Goal: Transaction & Acquisition: Purchase product/service

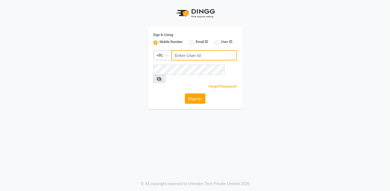
type input "937197877"
click at [194, 94] on button "Sign In" at bounding box center [195, 99] width 20 height 10
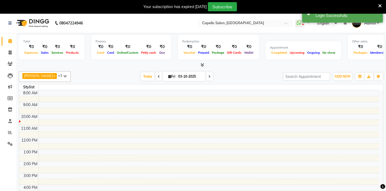
select select "en"
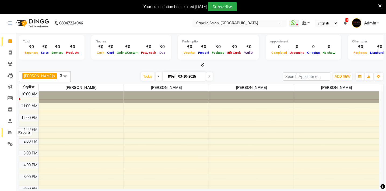
click at [8, 133] on span at bounding box center [9, 133] width 9 height 6
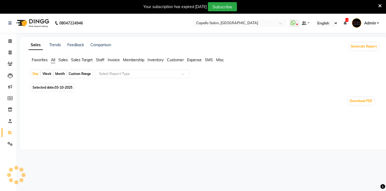
click at [40, 61] on span "Favorites" at bounding box center [40, 60] width 16 height 5
click at [120, 74] on input "text" at bounding box center [137, 73] width 78 height 5
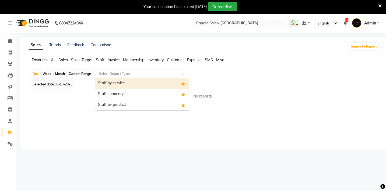
click at [120, 75] on input "text" at bounding box center [137, 73] width 78 height 5
click at [119, 75] on input "text" at bounding box center [137, 73] width 78 height 5
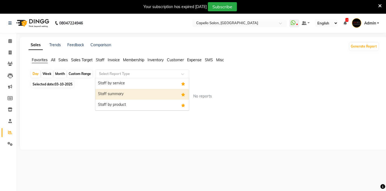
click at [106, 90] on div "Staff summary" at bounding box center [142, 94] width 94 height 11
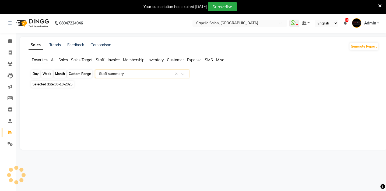
click at [36, 74] on div "Day" at bounding box center [35, 74] width 9 height 8
select select "10"
select select "2025"
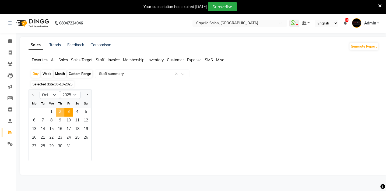
click at [61, 111] on span "2" at bounding box center [60, 112] width 9 height 9
select select "full_report"
select select "csv"
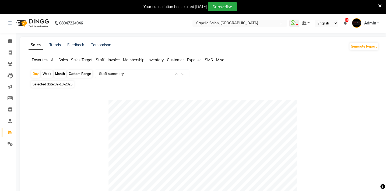
click at [50, 74] on div "Week" at bounding box center [47, 74] width 12 height 8
select select "10"
select select "2025"
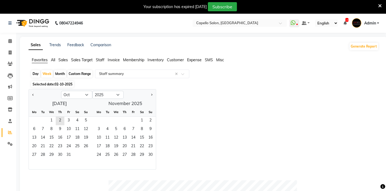
click at [63, 74] on div "Month" at bounding box center [60, 74] width 12 height 8
select select "10"
select select "2025"
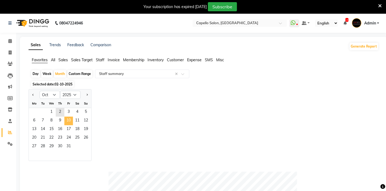
click at [64, 119] on span "10" at bounding box center [68, 121] width 9 height 9
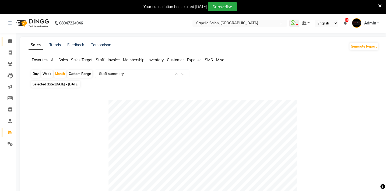
click at [12, 41] on span at bounding box center [9, 41] width 9 height 6
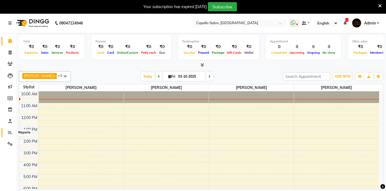
click at [8, 131] on icon at bounding box center [10, 133] width 4 height 4
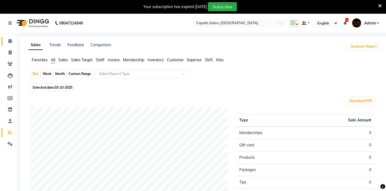
drag, startPoint x: 5, startPoint y: 39, endPoint x: 9, endPoint y: 39, distance: 4.1
click at [5, 39] on span at bounding box center [9, 41] width 9 height 6
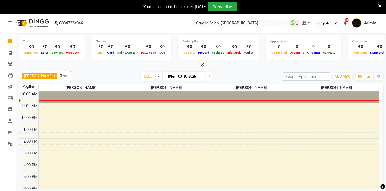
click at [116, 97] on div at bounding box center [81, 98] width 85 height 12
click at [203, 64] on icon at bounding box center [203, 65] width 4 height 4
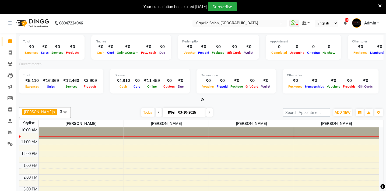
click at [203, 98] on icon at bounding box center [203, 100] width 4 height 4
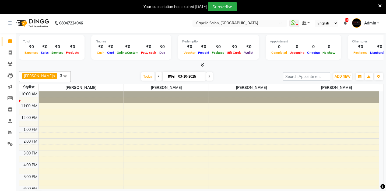
click at [67, 75] on span at bounding box center [65, 76] width 11 height 10
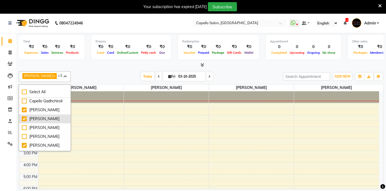
scroll to position [18, 0]
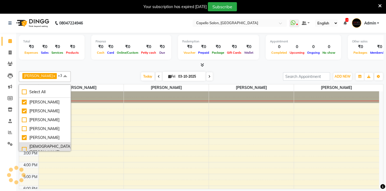
click at [23, 145] on div "[DEMOGRAPHIC_DATA][PERSON_NAME]" at bounding box center [45, 149] width 46 height 11
checkbox input "true"
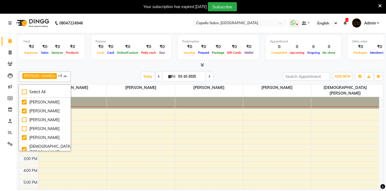
click at [111, 73] on div "[DATE] [DATE]" at bounding box center [177, 77] width 207 height 8
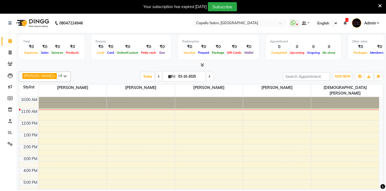
scroll to position [13, 0]
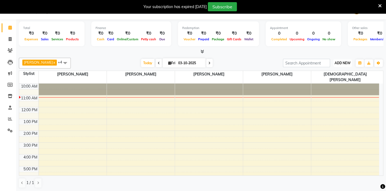
click at [349, 60] on button "ADD NEW Toggle Dropdown" at bounding box center [342, 64] width 19 height 8
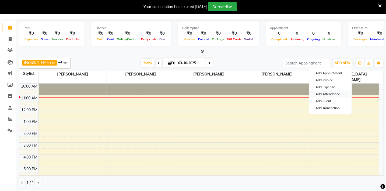
click at [323, 93] on link "Add Attendance" at bounding box center [330, 94] width 43 height 7
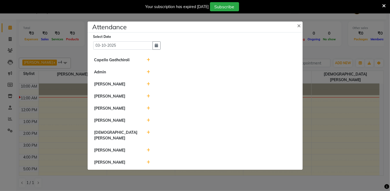
click at [149, 62] on icon at bounding box center [148, 60] width 4 height 4
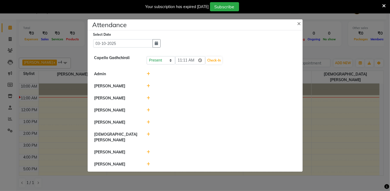
drag, startPoint x: 170, startPoint y: 58, endPoint x: 181, endPoint y: 63, distance: 11.6
click at [172, 59] on div "Present Absent Late Half Day Weekly Off 11:11 Check-In" at bounding box center [220, 60] width 157 height 10
click at [181, 63] on input "11:11" at bounding box center [190, 60] width 30 height 8
type input "10:30"
click at [208, 64] on button "Check-In" at bounding box center [214, 61] width 16 height 8
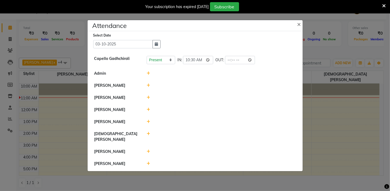
click at [149, 75] on icon at bounding box center [148, 74] width 4 height 4
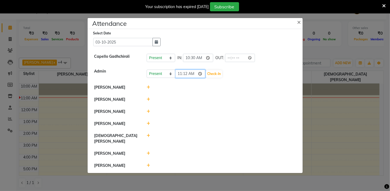
click at [178, 78] on input "11:12" at bounding box center [190, 74] width 30 height 8
type input "10:50"
click at [206, 78] on button "Check-In" at bounding box center [214, 74] width 16 height 8
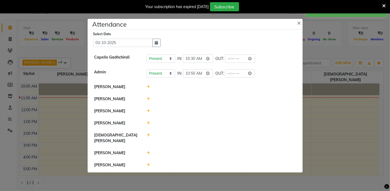
click at [148, 89] on icon at bounding box center [148, 87] width 4 height 4
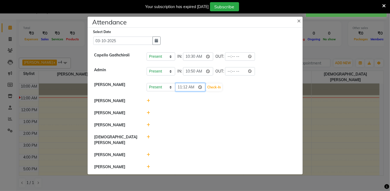
click at [179, 91] on input "11:12" at bounding box center [190, 87] width 30 height 8
type input "10:59"
click at [211, 91] on button "Check-In" at bounding box center [214, 88] width 16 height 8
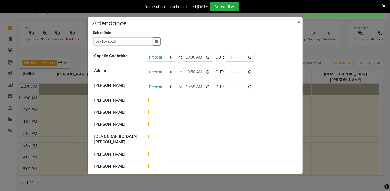
click at [148, 102] on icon at bounding box center [148, 101] width 4 height 4
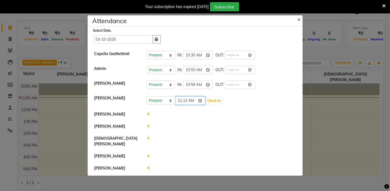
click at [178, 103] on input "11:12" at bounding box center [190, 101] width 30 height 8
type input "10:30"
click at [210, 101] on button "Check-In" at bounding box center [214, 101] width 16 height 8
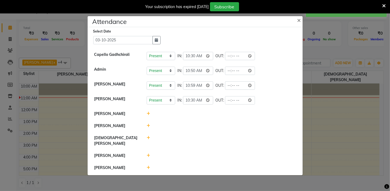
click at [148, 116] on icon at bounding box center [148, 114] width 4 height 4
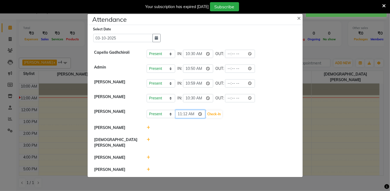
click at [179, 117] on input "11:12" at bounding box center [190, 114] width 30 height 8
type input "10:54"
click at [206, 118] on button "Check-In" at bounding box center [214, 115] width 16 height 8
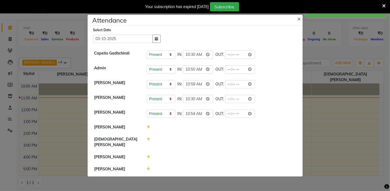
click at [149, 141] on icon at bounding box center [148, 140] width 4 height 4
click at [181, 141] on input "11:12" at bounding box center [190, 142] width 30 height 8
type input "10:45"
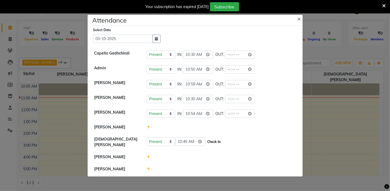
click at [211, 140] on button "Check-In" at bounding box center [214, 142] width 16 height 8
click at [150, 155] on div at bounding box center [220, 158] width 157 height 6
click at [147, 157] on icon at bounding box center [148, 157] width 4 height 4
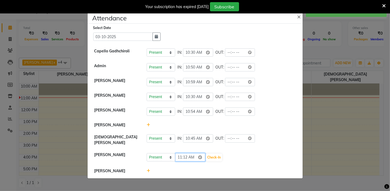
click at [179, 157] on input "11:12" at bounding box center [190, 157] width 30 height 8
type input "10:55"
click at [210, 154] on button "Check-In" at bounding box center [214, 158] width 16 height 8
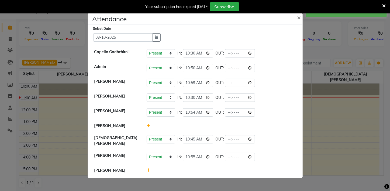
click at [149, 170] on icon at bounding box center [148, 171] width 4 height 4
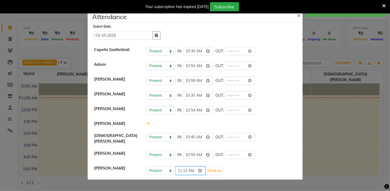
drag, startPoint x: 181, startPoint y: 170, endPoint x: 181, endPoint y: 167, distance: 3.5
click at [181, 167] on input "11:12" at bounding box center [190, 171] width 30 height 8
type input "10:50"
click at [212, 172] on button "Check-In" at bounding box center [214, 171] width 16 height 8
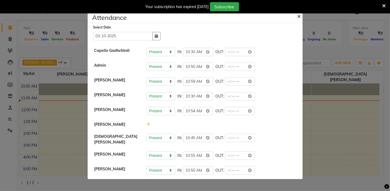
click at [295, 18] on button "×" at bounding box center [299, 15] width 13 height 15
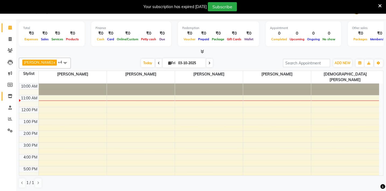
scroll to position [0, 0]
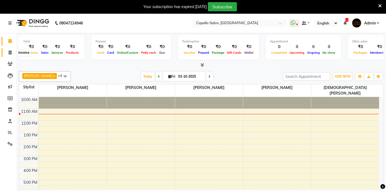
click at [9, 51] on icon at bounding box center [10, 53] width 3 height 4
select select "service"
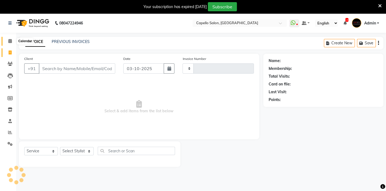
click at [6, 41] on span at bounding box center [9, 41] width 9 height 6
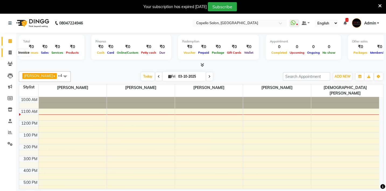
click at [7, 53] on span at bounding box center [9, 53] width 9 height 6
select select "service"
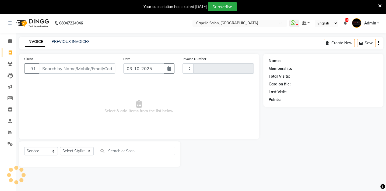
type input "2141"
select select "810"
click at [70, 69] on input "Client" at bounding box center [77, 69] width 76 height 10
type input "9405245998"
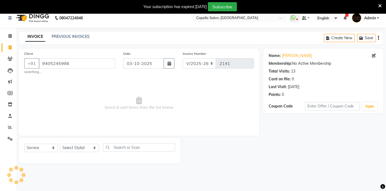
scroll to position [13, 0]
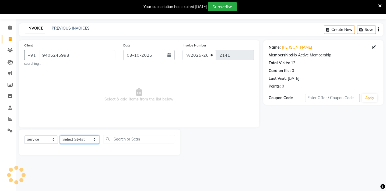
click at [75, 141] on select "Select Stylist Admin [PERSON_NAME] BHARTI [PERSON_NAME] [PERSON_NAME] Gadhchiro…" at bounding box center [79, 140] width 39 height 8
select select "40719"
click at [60, 136] on select "Select Stylist Admin [PERSON_NAME] BHARTI [PERSON_NAME] [PERSON_NAME] Gadhchiro…" at bounding box center [79, 140] width 39 height 8
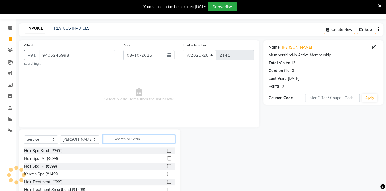
click at [112, 137] on input "text" at bounding box center [139, 139] width 72 height 8
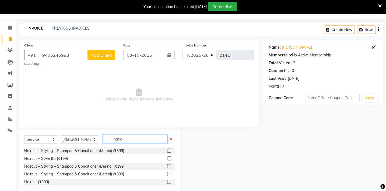
type input "hairc"
click at [170, 158] on label at bounding box center [169, 159] width 4 height 4
click at [170, 158] on input "checkbox" at bounding box center [169, 159] width 4 height 4
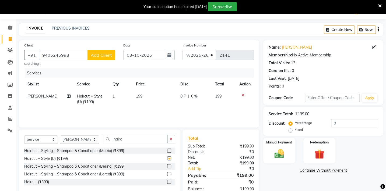
checkbox input "false"
click at [242, 99] on td at bounding box center [245, 99] width 18 height 18
click at [242, 95] on icon at bounding box center [243, 96] width 3 height 4
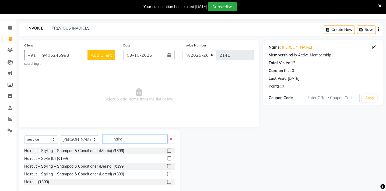
drag, startPoint x: 123, startPoint y: 143, endPoint x: 86, endPoint y: 134, distance: 38.4
click at [85, 134] on div "Select Service Product Membership Package Voucher Prepaid Gift Card Select Styl…" at bounding box center [100, 162] width 162 height 65
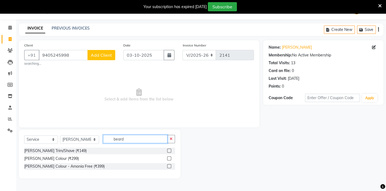
type input "beard"
click at [170, 149] on label at bounding box center [169, 151] width 4 height 4
click at [170, 149] on input "checkbox" at bounding box center [169, 151] width 4 height 4
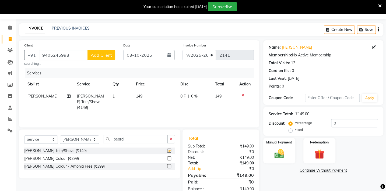
checkbox input "false"
click at [146, 95] on td "149" at bounding box center [155, 101] width 44 height 23
select select "40719"
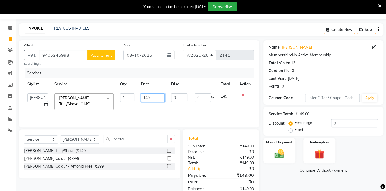
drag, startPoint x: 146, startPoint y: 95, endPoint x: 128, endPoint y: 93, distance: 18.4
click at [128, 93] on tr "Admin [PERSON_NAME] BHARTI [PERSON_NAME] [PERSON_NAME] Gadhchiroli [PERSON_NAME…" at bounding box center [139, 101] width 230 height 23
type input "200"
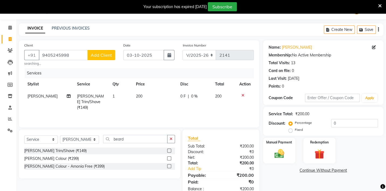
click at [132, 110] on div "Services Stylist Service Qty Price Disc Total Action [PERSON_NAME] [PERSON_NAME…" at bounding box center [139, 95] width 230 height 54
drag, startPoint x: 313, startPoint y: 119, endPoint x: 252, endPoint y: 113, distance: 61.1
click at [252, 113] on div "Client [PHONE_NUMBER] Add Client searching... Date [DATE] Invoice Number V/2025…" at bounding box center [201, 118] width 373 height 157
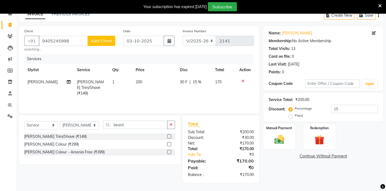
click at [270, 156] on link "Continue Without Payment" at bounding box center [323, 157] width 118 height 6
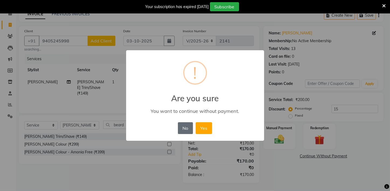
click at [182, 128] on button "No" at bounding box center [185, 129] width 15 height 12
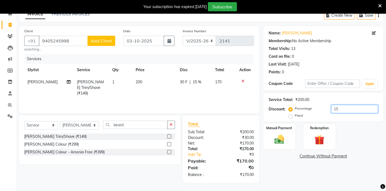
drag, startPoint x: 343, startPoint y: 109, endPoint x: 281, endPoint y: 103, distance: 62.5
click at [281, 103] on div "Service Total: ₹200.00 Discount: Percentage Fixed 15" at bounding box center [323, 107] width 109 height 25
type input "30"
drag, startPoint x: 274, startPoint y: 168, endPoint x: 279, endPoint y: 145, distance: 24.0
click at [275, 164] on div "Name: [PERSON_NAME] Membership: No Active Membership Total Visits: 13 Card on f…" at bounding box center [325, 104] width 124 height 157
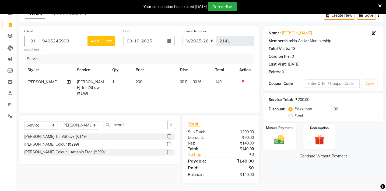
click at [280, 138] on img at bounding box center [279, 140] width 17 height 12
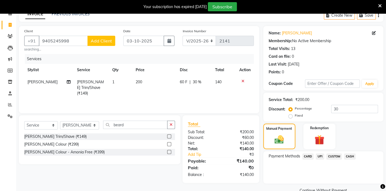
click at [318, 156] on span "UPI" at bounding box center [320, 157] width 8 height 6
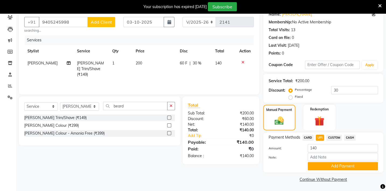
scroll to position [47, 0]
click at [323, 167] on button "Add Payment" at bounding box center [343, 166] width 70 height 8
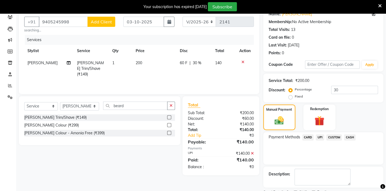
scroll to position [69, 0]
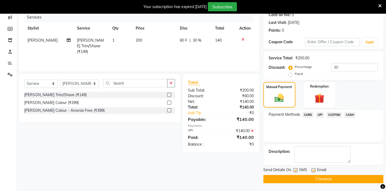
click at [319, 177] on button "Checkout" at bounding box center [323, 179] width 120 height 8
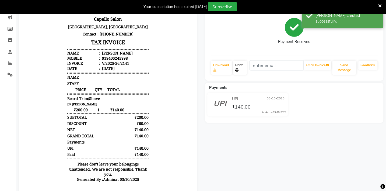
click at [238, 66] on link "Print" at bounding box center [240, 68] width 14 height 14
